Goal: Information Seeking & Learning: Learn about a topic

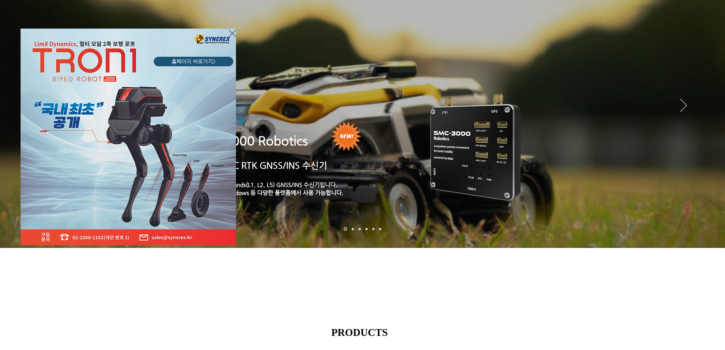
click at [233, 34] on icon "사이트로 돌아가기" at bounding box center [232, 34] width 7 height 10
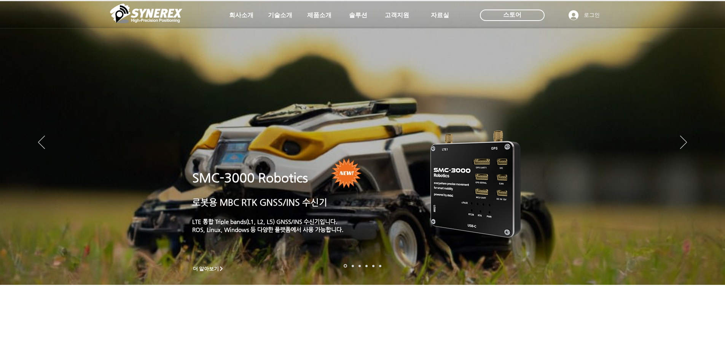
scroll to position [37, 0]
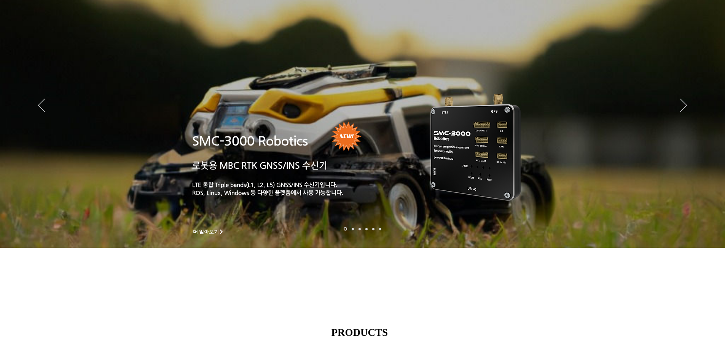
click at [536, 310] on div "main content" at bounding box center [362, 195] width 725 height 231
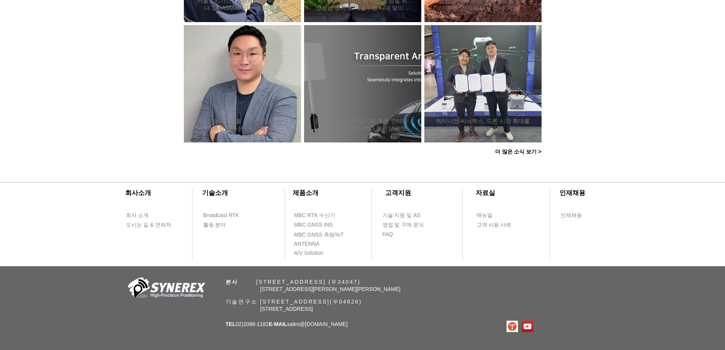
scroll to position [731, 0]
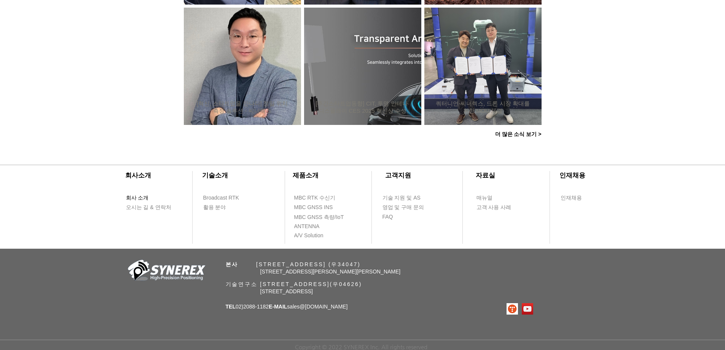
click at [142, 195] on span "회사 소개" at bounding box center [137, 198] width 23 height 8
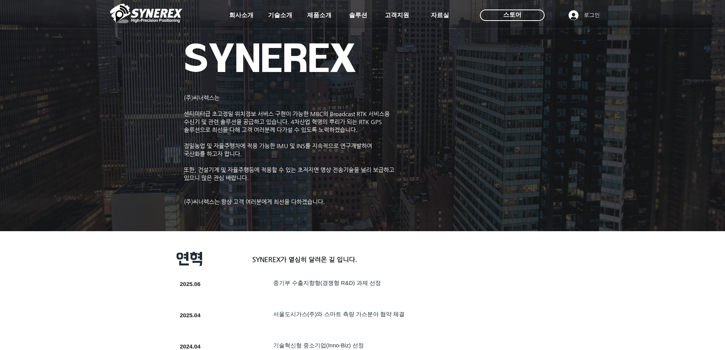
drag, startPoint x: 213, startPoint y: 98, endPoint x: 719, endPoint y: 294, distance: 542.8
click at [193, 103] on div at bounding box center [362, 56] width 725 height 113
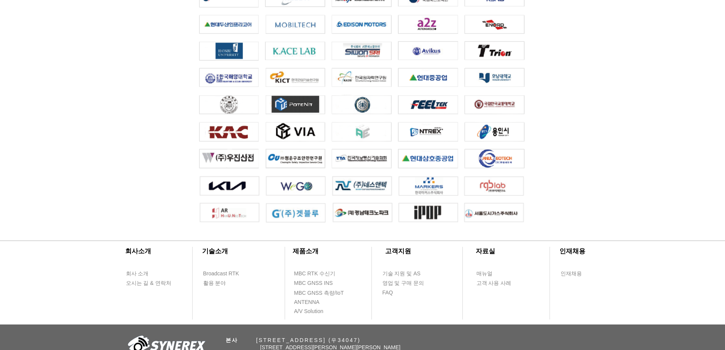
scroll to position [1687, 0]
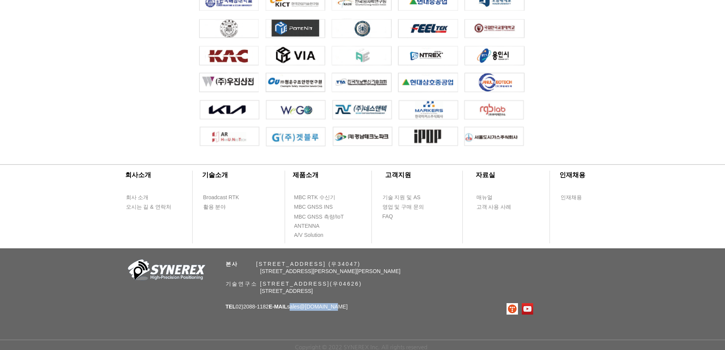
drag, startPoint x: 343, startPoint y: 306, endPoint x: 299, endPoint y: 307, distance: 44.2
click at [299, 307] on p "TEL 02)[PHONE_NUMBER] E-MAIL sales @[DOMAIN_NAME]" at bounding box center [287, 307] width 122 height 8
click at [413, 295] on div "​회사소개 ​기술소개 회사 소개 Broadcast RTK 오시는 길 & 연락처 활용 분야 ​제품소개 ​고객지원 ​자료실 ​인재채용 MBC RT…" at bounding box center [362, 250] width 725 height 199
click at [349, 308] on div "​회사소개 ​기술소개 회사 소개 Broadcast RTK 오시는 길 & 연락처 활용 분야 ​제품소개 ​고객지원 ​자료실 ​인재채용 MBC RT…" at bounding box center [362, 250] width 725 height 199
copy div "ul, [GEOGRAPHIC_DATA] TEL 02)[PHONE_NUMBER] E-MAIL sales @[DOMAIN_NAME]"
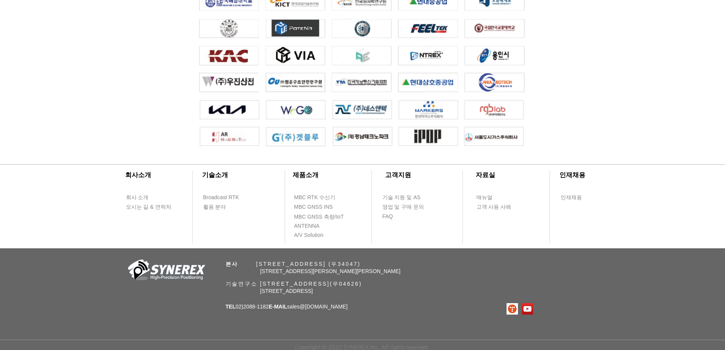
drag, startPoint x: 290, startPoint y: 268, endPoint x: 268, endPoint y: 263, distance: 23.0
click at [291, 268] on span "[STREET_ADDRESS][PERSON_NAME][PERSON_NAME]" at bounding box center [330, 271] width 140 height 6
drag, startPoint x: 221, startPoint y: 257, endPoint x: 394, endPoint y: 276, distance: 173.9
click at [394, 280] on div "​회사소개 ​기술소개 회사 소개 Broadcast RTK 오시는 길 & 연락처 활용 분야 ​제품소개 ​고객지원 ​자료실 ​인재채용 MBC RT…" at bounding box center [362, 250] width 725 height 199
click at [461, 282] on p "기술연구소 [STREET_ADDRESS](우04626)" at bounding box center [377, 283] width 303 height 7
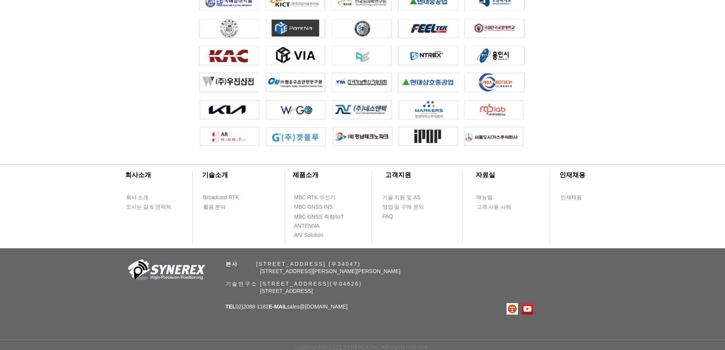
drag, startPoint x: 455, startPoint y: 278, endPoint x: 296, endPoint y: 271, distance: 158.9
click at [296, 273] on div "​회사소개 ​기술소개 회사 소개 Broadcast RTK 오시는 길 & 연락처 활용 분야 ​제품소개 ​고객지원 ​자료실 ​인재채용 MBC RT…" at bounding box center [362, 250] width 725 height 199
click at [397, 252] on div "​회사소개 ​기술소개 회사 소개 Broadcast RTK 오시는 길 & 연락처 활용 분야 ​제품소개 ​고객지원 ​자료실 ​인재채용 MBC RT…" at bounding box center [362, 250] width 725 height 199
drag, startPoint x: 259, startPoint y: 261, endPoint x: 234, endPoint y: 261, distance: 25.1
click at [257, 261] on span "본사 ​ [STREET_ADDRESS] (우34047)" at bounding box center [293, 264] width 135 height 6
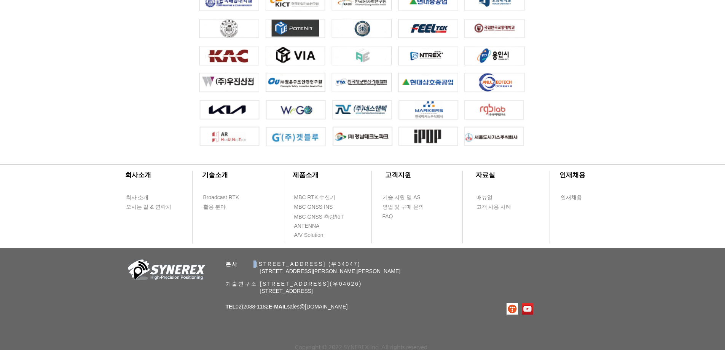
drag, startPoint x: 225, startPoint y: 263, endPoint x: 434, endPoint y: 268, distance: 208.6
click at [434, 268] on div "​회사소개 ​기술소개 회사 소개 Broadcast RTK 오시는 길 & 연락처 활용 분야 ​제품소개 ​고객지원 ​자료실 ​인재채용 MBC RT…" at bounding box center [362, 250] width 725 height 199
copy div "본사 ​ [STREET_ADDRESS] (우34047) [STREET_ADDRESS][PERSON_NAME]"
click at [453, 277] on div "​회사소개 ​기술소개 회사 소개 Broadcast RTK 오시는 길 & 연락처 활용 분야 ​제품소개 ​고객지원 ​자료실 ​인재채용 MBC RT…" at bounding box center [362, 250] width 725 height 199
drag, startPoint x: 225, startPoint y: 282, endPoint x: 406, endPoint y: 283, distance: 181.5
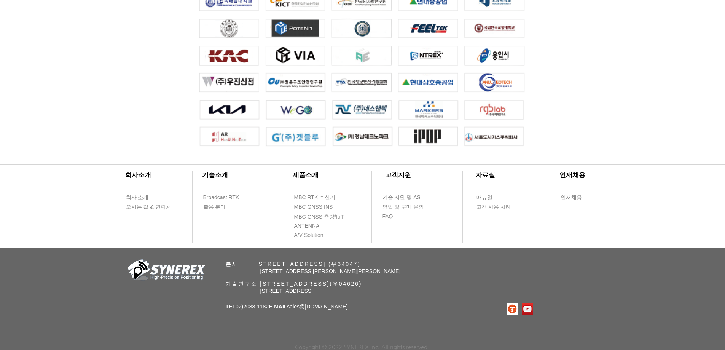
click at [406, 283] on div "​회사소개 ​기술소개 회사 소개 Broadcast RTK 오시는 길 & 연락처 활용 분야 ​제품소개 ​고객지원 ​자료실 ​인재채용 MBC RT…" at bounding box center [362, 250] width 725 height 199
copy span "기술연구소 [STREET_ADDRESS]"
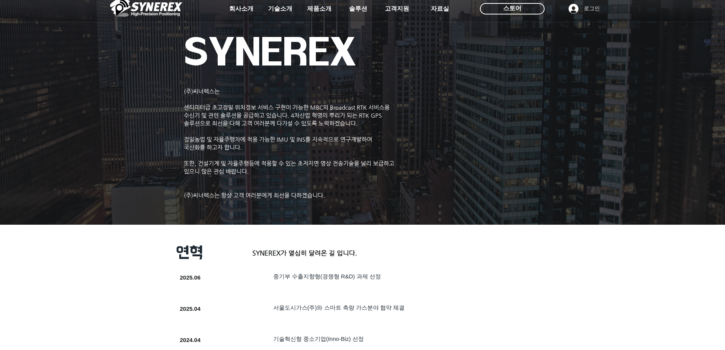
scroll to position [0, 0]
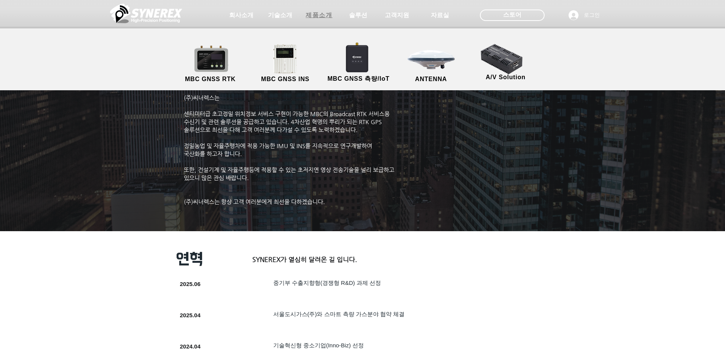
click at [318, 16] on span "제품소개" at bounding box center [319, 15] width 27 height 8
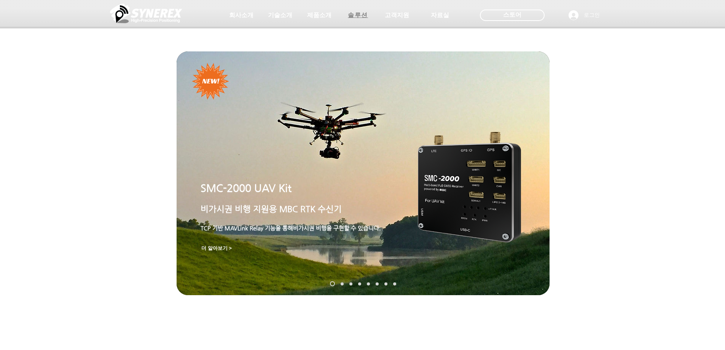
click at [357, 17] on span "솔루션" at bounding box center [358, 15] width 20 height 8
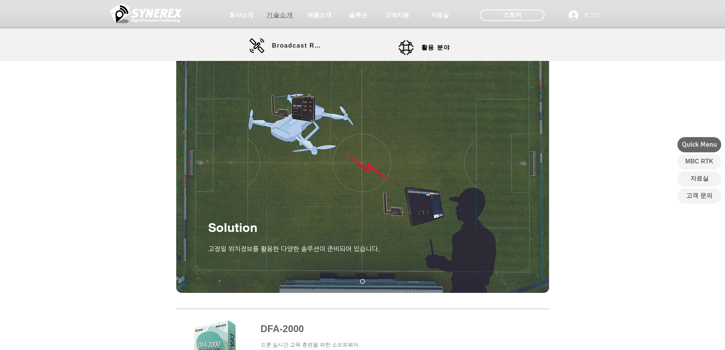
click at [275, 16] on span "기술소개" at bounding box center [279, 15] width 27 height 8
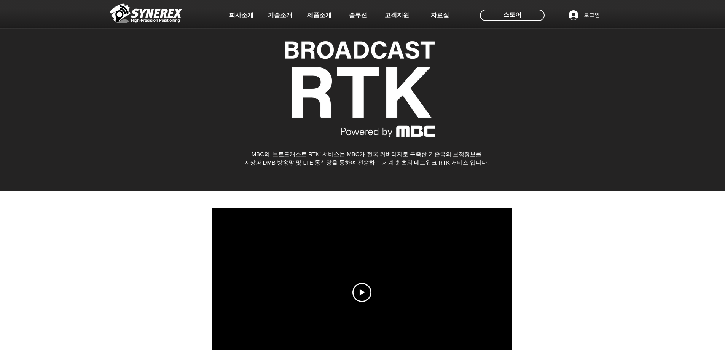
click at [157, 18] on img at bounding box center [146, 13] width 72 height 23
